Goal: Navigation & Orientation: Find specific page/section

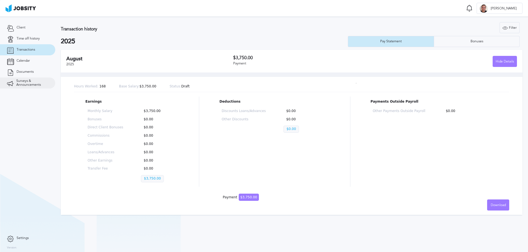
click at [25, 84] on span "Surveys & Announcements" at bounding box center [32, 83] width 32 height 8
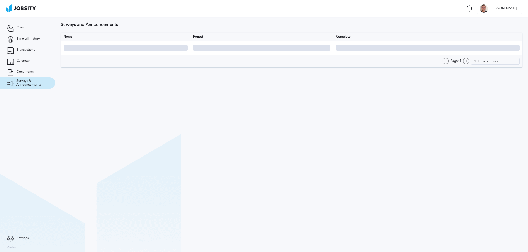
type input "10 items per page"
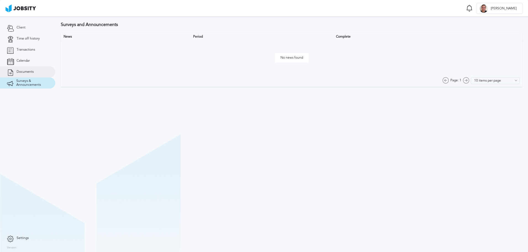
click at [21, 73] on span "Documents" at bounding box center [25, 72] width 17 height 4
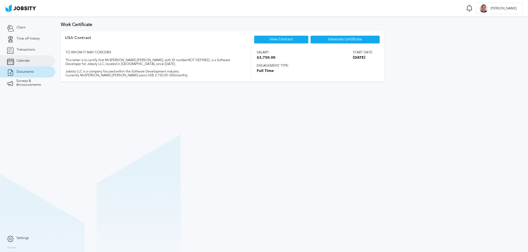
click at [24, 60] on span "Calendar" at bounding box center [23, 61] width 13 height 4
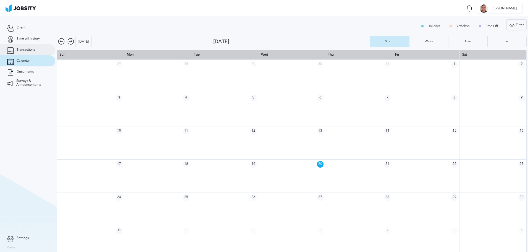
click at [24, 52] on link "Transactions" at bounding box center [27, 49] width 55 height 11
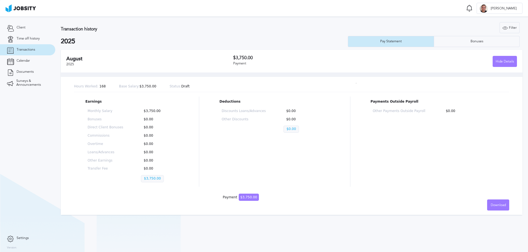
click at [21, 238] on span "Settings" at bounding box center [23, 238] width 12 height 4
